Goal: Browse casually

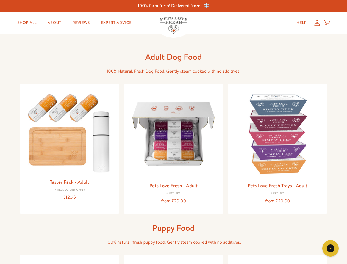
click at [330, 248] on icon "Gorgias live chat" at bounding box center [330, 247] width 5 height 5
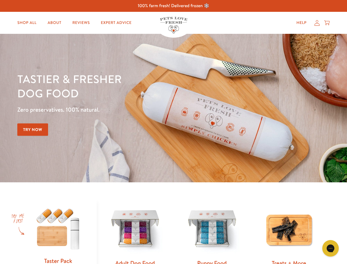
click at [173, 132] on div "Tastier & fresher dog food Zero preservatives. 100% natural. Try Now" at bounding box center [121, 108] width 208 height 72
